Goal: Information Seeking & Learning: Learn about a topic

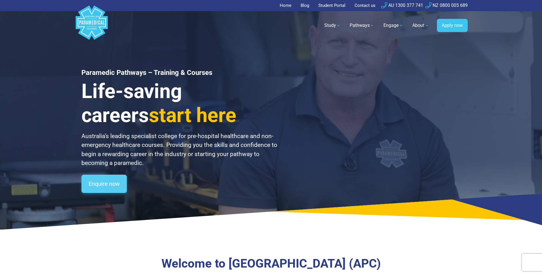
click at [114, 185] on link "Enquire now" at bounding box center [103, 184] width 45 height 18
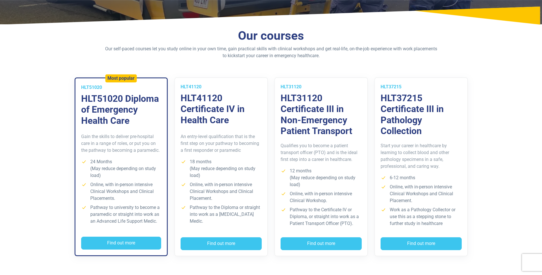
scroll to position [114, 0]
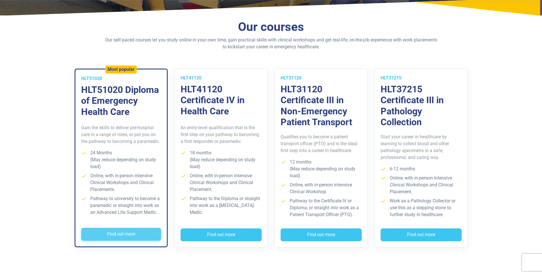
click at [112, 235] on button "Find out more" at bounding box center [121, 234] width 80 height 13
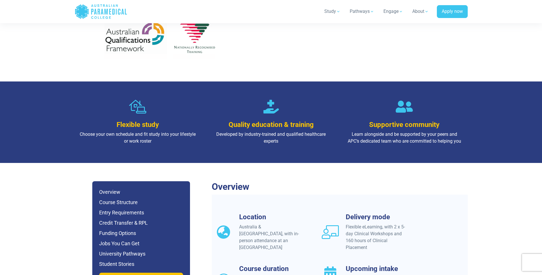
scroll to position [400, 0]
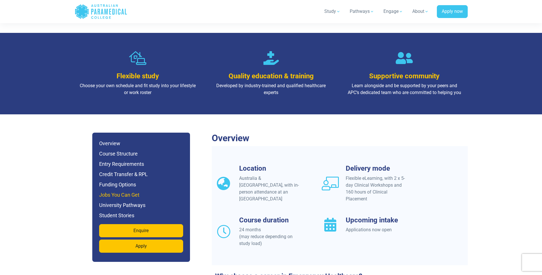
click at [113, 191] on h6 "Jobs You Can Get" at bounding box center [141, 195] width 84 height 8
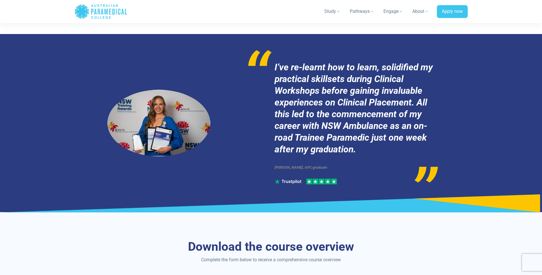
scroll to position [2758, 0]
